Goal: Entertainment & Leisure: Browse casually

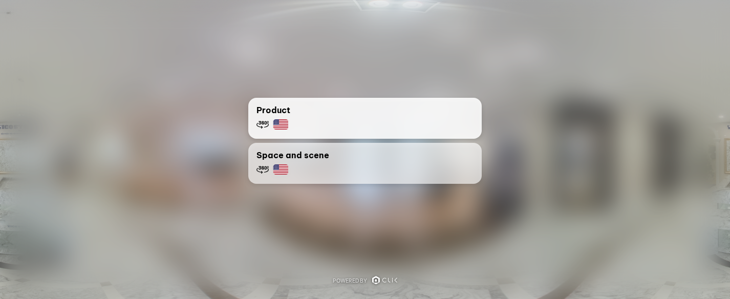
click at [344, 110] on div "Product" at bounding box center [365, 117] width 217 height 27
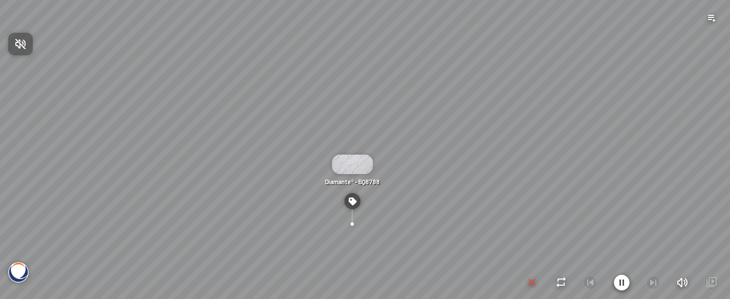
drag, startPoint x: 412, startPoint y: 151, endPoint x: 376, endPoint y: 236, distance: 92.5
click at [376, 236] on div at bounding box center [365, 149] width 730 height 299
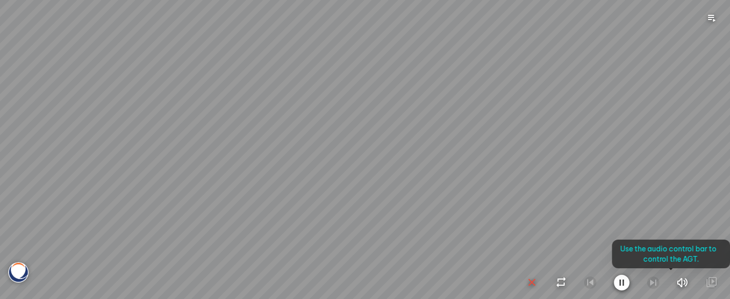
drag, startPoint x: 311, startPoint y: 188, endPoint x: 358, endPoint y: 126, distance: 77.1
click at [358, 126] on div at bounding box center [365, 149] width 730 height 299
drag, startPoint x: 507, startPoint y: 131, endPoint x: 412, endPoint y: 191, distance: 113.5
click at [412, 191] on div at bounding box center [365, 149] width 730 height 299
click at [23, 274] on div at bounding box center [365, 149] width 730 height 299
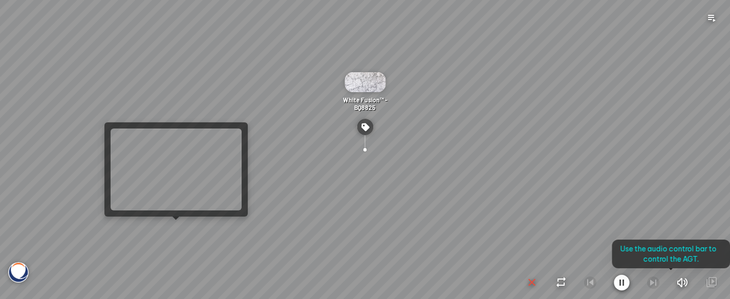
click at [171, 230] on div at bounding box center [365, 149] width 730 height 299
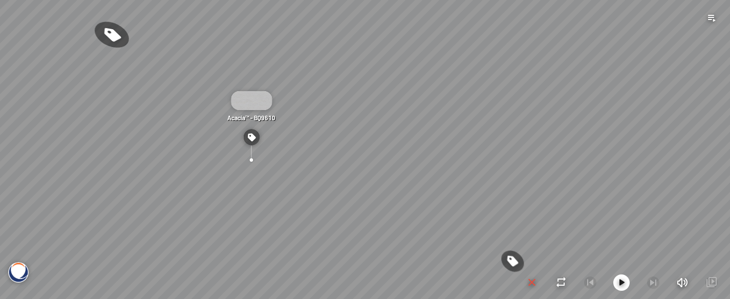
drag, startPoint x: 460, startPoint y: 188, endPoint x: 318, endPoint y: 195, distance: 142.0
click at [318, 195] on div "Acacia™ - BQ9610 Eramosa® - BQ9602 White Fusion™ - BQ8825" at bounding box center [365, 149] width 730 height 299
drag, startPoint x: 496, startPoint y: 191, endPoint x: 307, endPoint y: 151, distance: 193.2
click at [307, 151] on div "Acacia™ - BQ9610 Eramosa® - BQ9602 White Fusion™ - BQ8825" at bounding box center [365, 149] width 730 height 299
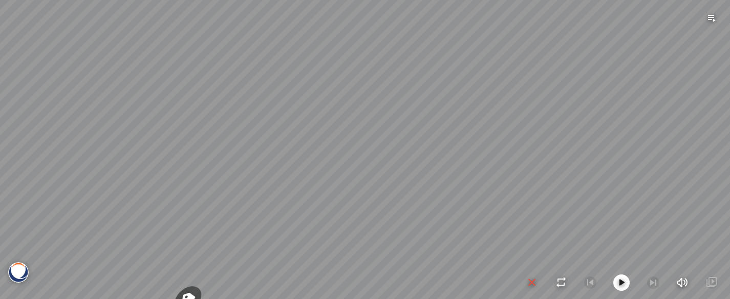
drag, startPoint x: 307, startPoint y: 151, endPoint x: 247, endPoint y: 223, distance: 93.7
click at [247, 223] on div "Acacia™ - BQ9610 Eramosa® - BQ9602 White Fusion™ - BQ8825" at bounding box center [365, 149] width 730 height 299
click at [16, 278] on img at bounding box center [18, 272] width 20 height 20
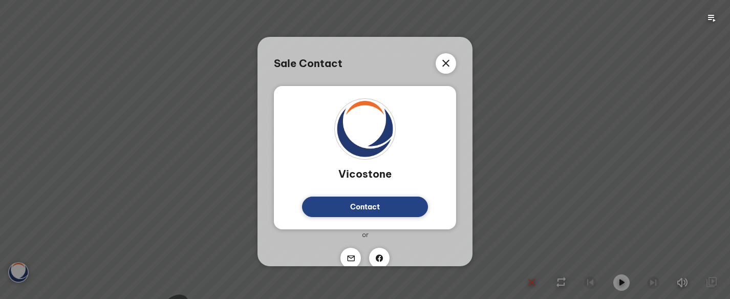
click at [366, 81] on div "Sale Contact Vicostone Contact Or" at bounding box center [365, 160] width 182 height 215
click at [446, 55] on div at bounding box center [446, 63] width 20 height 20
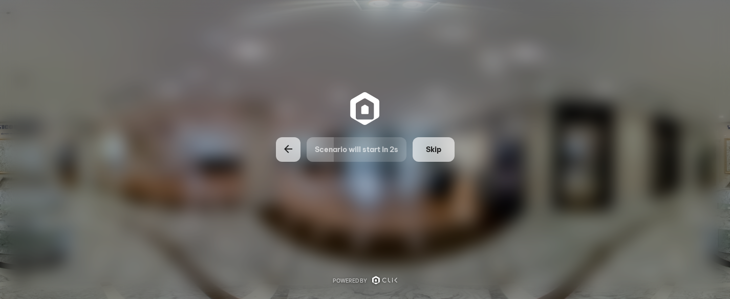
click at [431, 145] on span "Skip" at bounding box center [433, 149] width 15 height 10
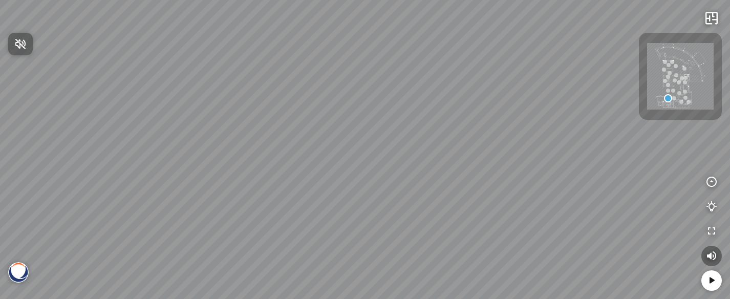
drag, startPoint x: 392, startPoint y: 147, endPoint x: 294, endPoint y: 147, distance: 97.8
click at [294, 147] on div at bounding box center [365, 149] width 730 height 299
drag, startPoint x: 360, startPoint y: 168, endPoint x: 443, endPoint y: 161, distance: 83.2
click at [443, 161] on div at bounding box center [365, 149] width 730 height 299
drag, startPoint x: 443, startPoint y: 161, endPoint x: 397, endPoint y: 261, distance: 110.0
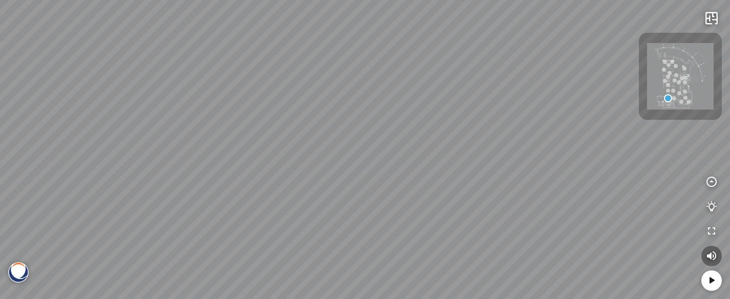
click at [397, 261] on div at bounding box center [365, 149] width 730 height 299
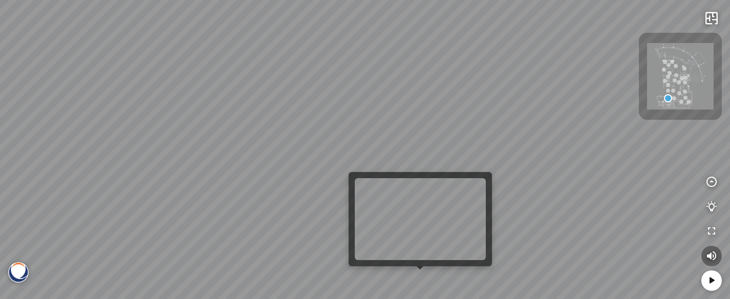
click at [417, 278] on div at bounding box center [365, 149] width 730 height 299
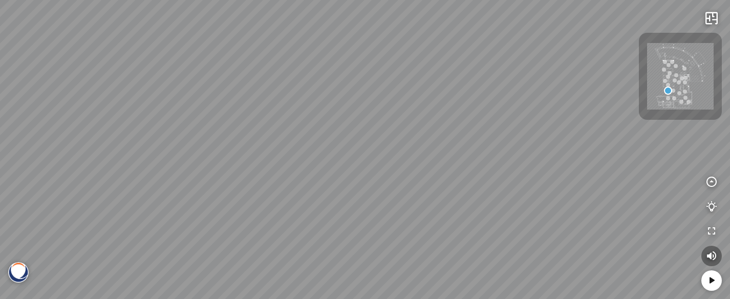
drag, startPoint x: 546, startPoint y: 174, endPoint x: 348, endPoint y: 216, distance: 202.6
click at [348, 216] on div "Venatino® - BQ8660 Nero Marquina® - BQ8740 Venatino® - BQ8660" at bounding box center [365, 149] width 730 height 299
drag, startPoint x: 516, startPoint y: 180, endPoint x: 385, endPoint y: 184, distance: 131.2
click at [385, 184] on div "Venatino® - BQ8660 Nero Marquina® - BQ8740 Venatino® - BQ8660" at bounding box center [365, 149] width 730 height 299
drag, startPoint x: 547, startPoint y: 206, endPoint x: 395, endPoint y: 276, distance: 167.2
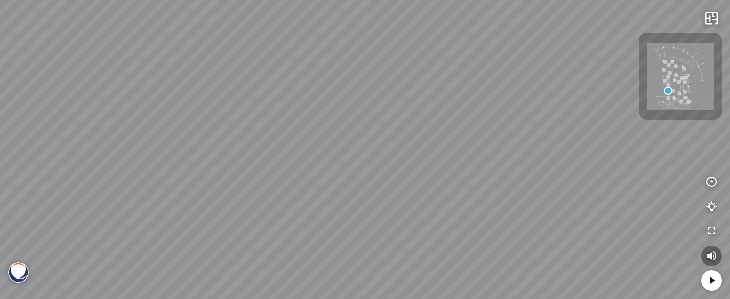
click at [395, 276] on div "Venatino® - BQ8660 Nero Marquina® - BQ8740 Venatino® - BQ8660" at bounding box center [365, 149] width 730 height 299
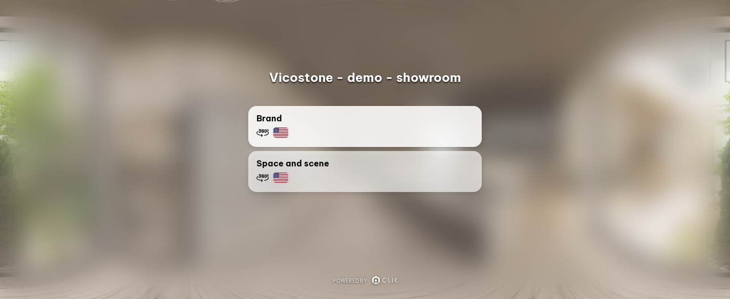
click at [347, 127] on div "Brand" at bounding box center [365, 125] width 217 height 27
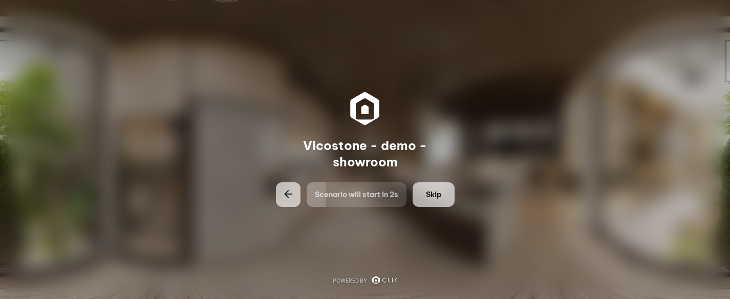
click at [426, 192] on span "Skip" at bounding box center [433, 194] width 15 height 10
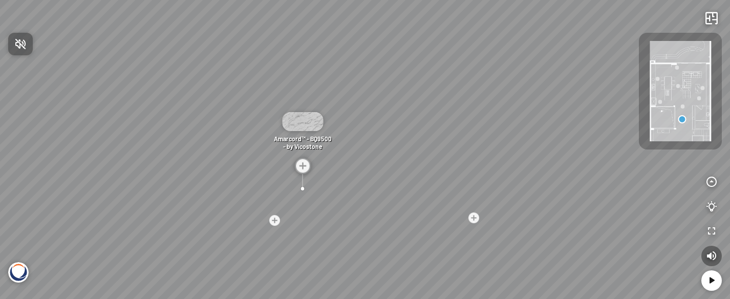
drag, startPoint x: 426, startPoint y: 192, endPoint x: 368, endPoint y: 194, distance: 58.9
click at [368, 194] on div at bounding box center [365, 149] width 730 height 299
click at [274, 225] on div at bounding box center [275, 221] width 14 height 14
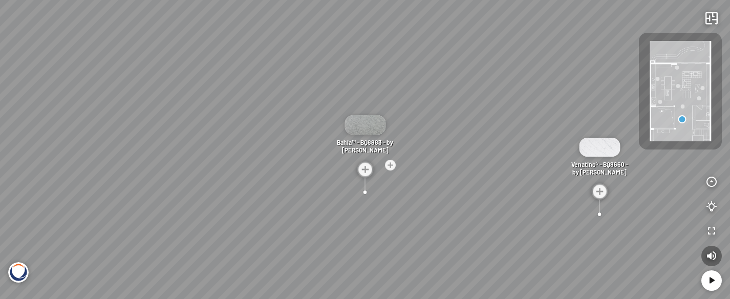
click at [603, 212] on div at bounding box center [600, 214] width 14 height 14
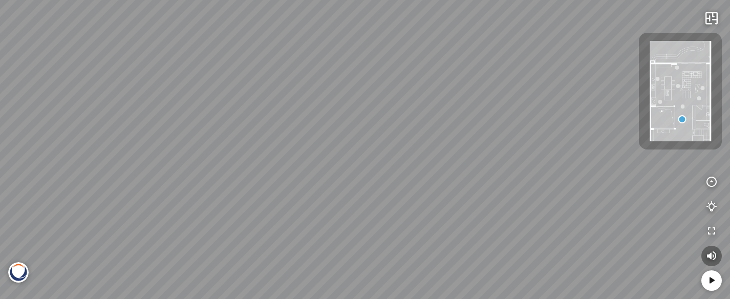
drag, startPoint x: 603, startPoint y: 212, endPoint x: 467, endPoint y: 249, distance: 140.6
click at [467, 249] on div "Madreperola® - BQ8891 - by Vicostone Amarcord™ - BQ9500 - by Vicostone Bahia™ -…" at bounding box center [365, 149] width 730 height 299
click at [530, 169] on div at bounding box center [525, 169] width 17 height 17
click at [366, 168] on img at bounding box center [365, 169] width 16 height 16
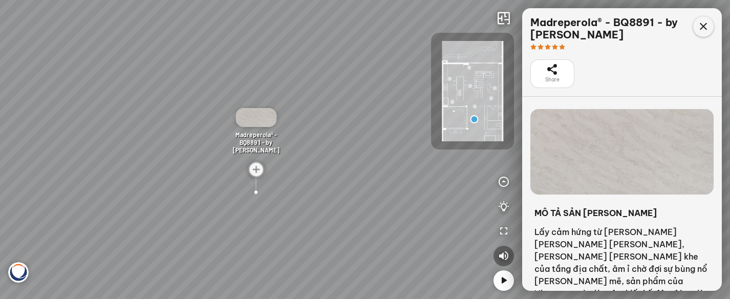
click at [703, 30] on icon at bounding box center [703, 26] width 12 height 12
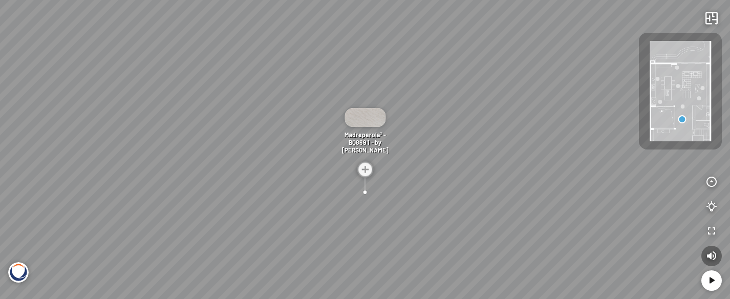
click at [372, 110] on img at bounding box center [365, 117] width 41 height 19
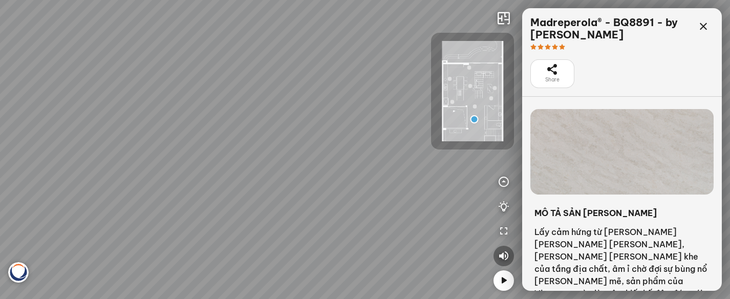
drag, startPoint x: 406, startPoint y: 150, endPoint x: 310, endPoint y: 96, distance: 110.3
click at [310, 96] on div "Madreperola® - BQ8891 - by Vicostone Amarcord™ - BQ9500 - by Vicostone Bahia™ -…" at bounding box center [365, 149] width 730 height 299
click at [506, 182] on icon "button" at bounding box center [504, 182] width 12 height 12
click at [452, 230] on icon "button" at bounding box center [451, 231] width 12 height 12
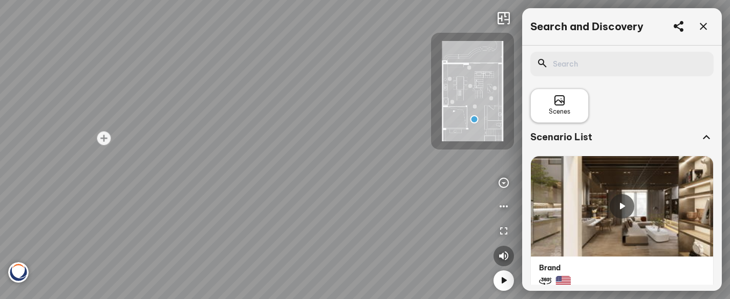
click at [562, 105] on icon at bounding box center [559, 101] width 12 height 12
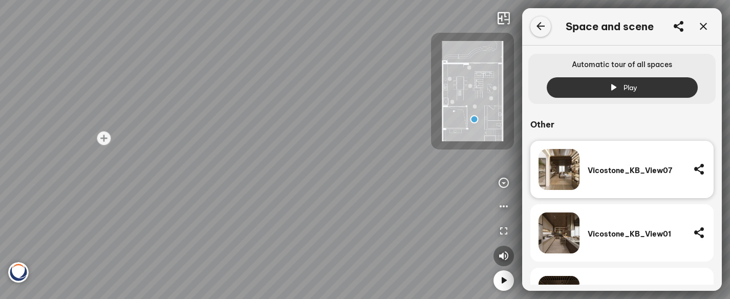
click at [540, 27] on icon at bounding box center [541, 26] width 12 height 12
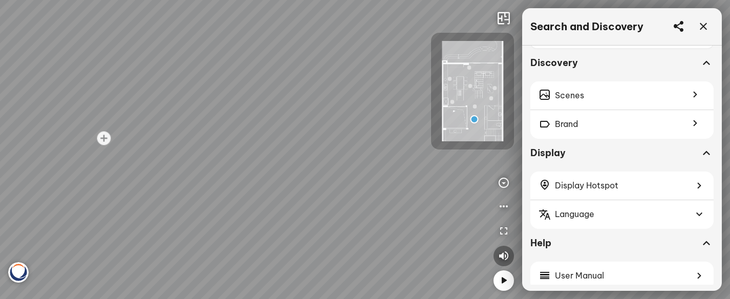
scroll to position [336, 0]
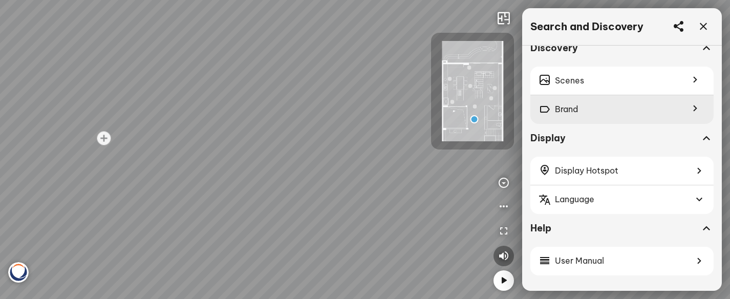
click at [631, 113] on div "Brand" at bounding box center [621, 109] width 183 height 29
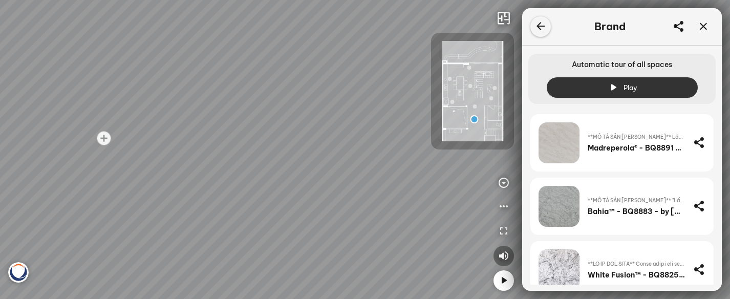
click at [540, 18] on div at bounding box center [540, 26] width 20 height 20
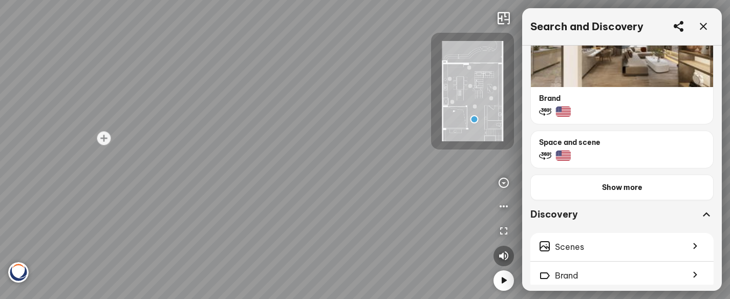
scroll to position [171, 0]
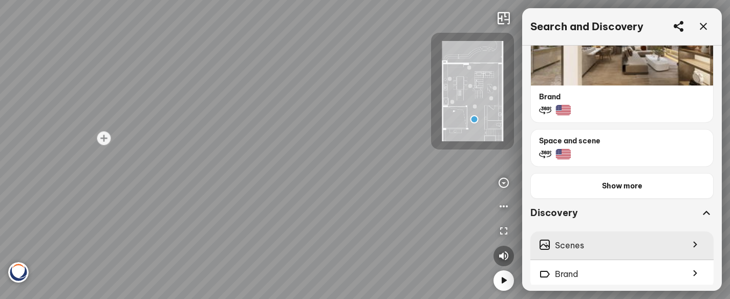
click at [595, 245] on div "Scenes" at bounding box center [621, 245] width 183 height 29
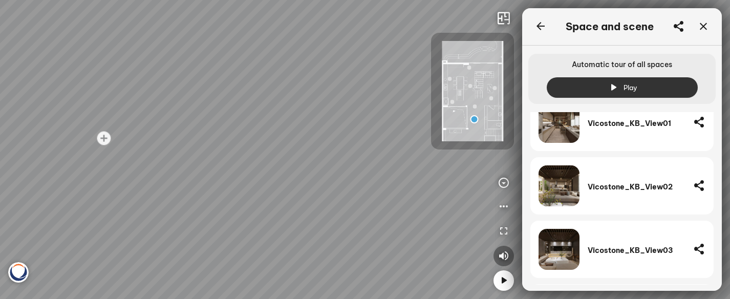
scroll to position [0, 0]
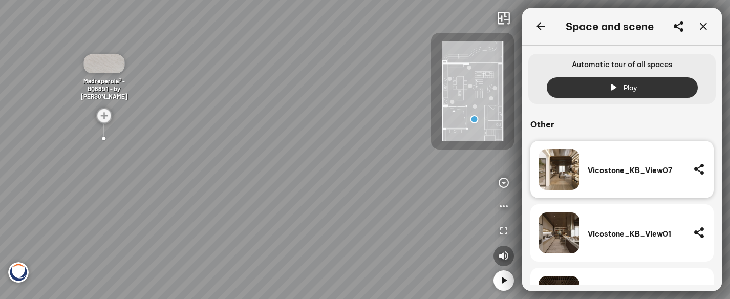
click at [100, 139] on div at bounding box center [103, 138] width 17 height 17
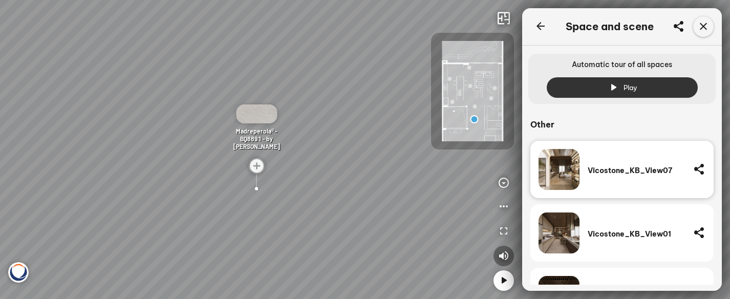
click at [702, 27] on icon at bounding box center [703, 26] width 12 height 12
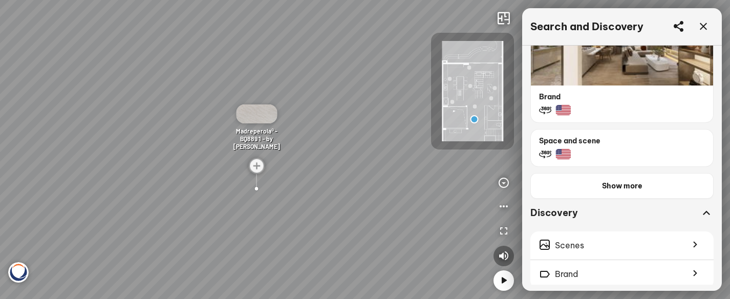
click at [702, 27] on icon at bounding box center [703, 26] width 12 height 12
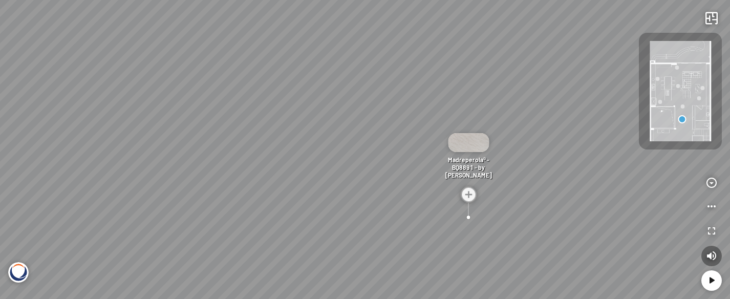
drag, startPoint x: 478, startPoint y: 145, endPoint x: 641, endPoint y: 185, distance: 167.8
click at [641, 185] on div "Madreperola® - BQ8891 - by Vicostone Amarcord™ - BQ9500 - by Vicostone Bahia™ -…" at bounding box center [365, 149] width 730 height 299
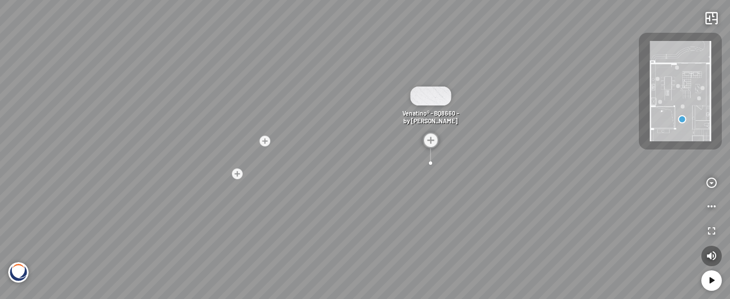
drag, startPoint x: 364, startPoint y: 237, endPoint x: 504, endPoint y: 100, distance: 196.2
click at [504, 100] on div "Madreperola® - BQ8891 - by Vicostone Amarcord™ - BQ9500 - by Vicostone Bahia™ -…" at bounding box center [365, 149] width 730 height 299
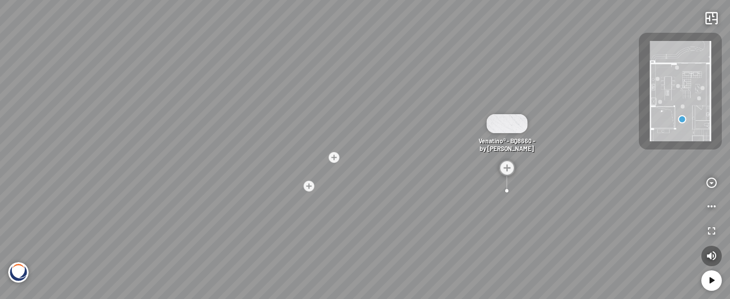
drag, startPoint x: 323, startPoint y: 129, endPoint x: 398, endPoint y: 155, distance: 80.1
click at [398, 155] on div "Madreperola® - BQ8891 - by Vicostone Amarcord™ - BQ9500 - by Vicostone Bahia™ -…" at bounding box center [365, 149] width 730 height 299
drag, startPoint x: 429, startPoint y: 174, endPoint x: 698, endPoint y: 164, distance: 270.0
click at [698, 164] on div "Madreperola® - BQ8891 - by Vicostone Amarcord™ - BQ9500 - by Vicostone Bahia™ -…" at bounding box center [365, 149] width 730 height 299
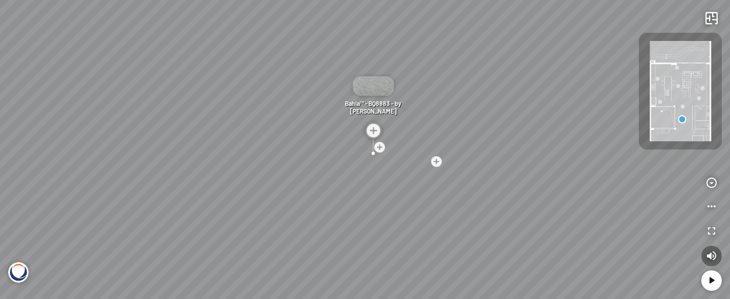
drag, startPoint x: 659, startPoint y: 136, endPoint x: 475, endPoint y: 149, distance: 185.3
click at [475, 149] on div "Madreperola® - BQ8891 - by Vicostone Amarcord™ - BQ9500 - by Vicostone Bahia™ -…" at bounding box center [365, 149] width 730 height 299
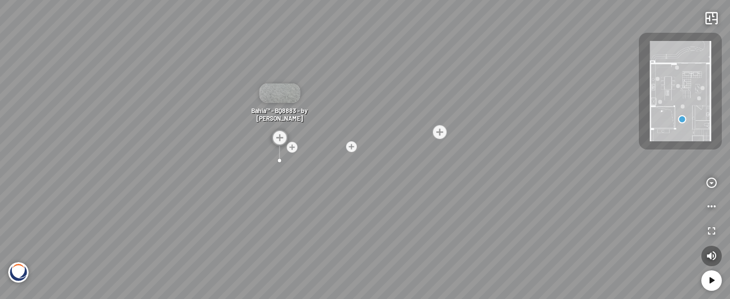
drag, startPoint x: 475, startPoint y: 149, endPoint x: 293, endPoint y: 141, distance: 181.4
click at [293, 141] on div "Madreperola® - BQ8891 - by Vicostone Amarcord™ - BQ9500 - by Vicostone Bahia™ -…" at bounding box center [365, 149] width 730 height 299
drag, startPoint x: 371, startPoint y: 143, endPoint x: 356, endPoint y: 221, distance: 79.1
click at [356, 221] on div "Madreperola® - BQ8891 - by Vicostone Amarcord™ - BQ9500 - by Vicostone Bahia™ -…" at bounding box center [365, 149] width 730 height 299
drag, startPoint x: 428, startPoint y: 242, endPoint x: 350, endPoint y: 150, distance: 121.0
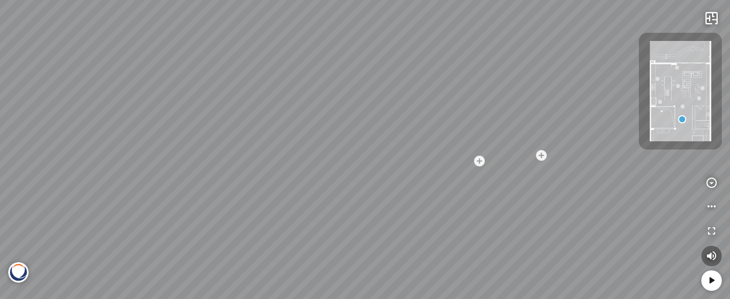
click at [350, 150] on div "Madreperola® - BQ8891 - by Vicostone Amarcord™ - BQ9500 - by Vicostone Bahia™ -…" at bounding box center [365, 149] width 730 height 299
drag, startPoint x: 387, startPoint y: 151, endPoint x: 392, endPoint y: 258, distance: 107.1
click at [392, 258] on div "Madreperola® - BQ8891 - by Vicostone Amarcord™ - BQ9500 - by Vicostone Bahia™ -…" at bounding box center [365, 149] width 730 height 299
drag, startPoint x: 432, startPoint y: 186, endPoint x: 413, endPoint y: 250, distance: 66.9
click at [413, 250] on div "Madreperola® - BQ8891 - by Vicostone Amarcord™ - BQ9500 - by Vicostone Bahia™ -…" at bounding box center [365, 149] width 730 height 299
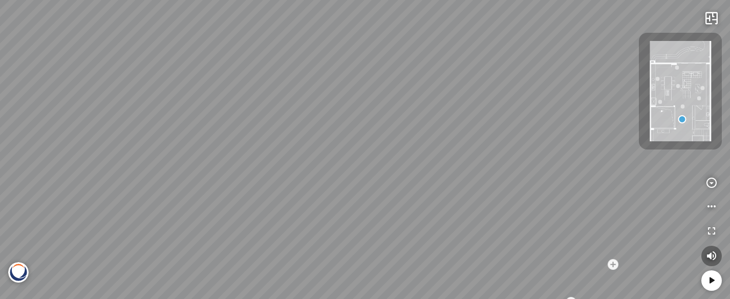
drag, startPoint x: 468, startPoint y: 163, endPoint x: 276, endPoint y: 229, distance: 202.9
click at [276, 229] on div "Madreperola® - BQ8891 - by Vicostone Amarcord™ - BQ9500 - by Vicostone Bahia™ -…" at bounding box center [365, 149] width 730 height 299
drag, startPoint x: 440, startPoint y: 228, endPoint x: 204, endPoint y: 179, distance: 240.5
click at [204, 179] on div "Madreperola® - BQ8891 - by Vicostone Amarcord™ - BQ9500 - by Vicostone Bahia™ -…" at bounding box center [365, 149] width 730 height 299
